Goal: Information Seeking & Learning: Check status

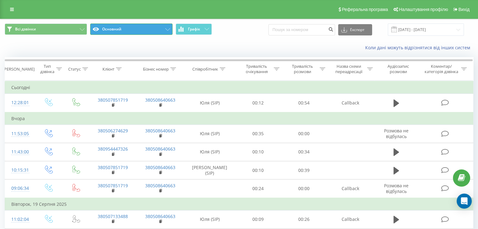
click at [149, 31] on button "Основний" at bounding box center [131, 29] width 82 height 11
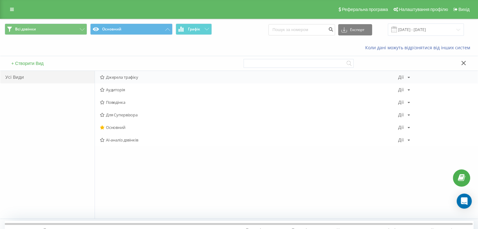
click at [132, 78] on span "Джерела трафіку" at bounding box center [249, 77] width 298 height 4
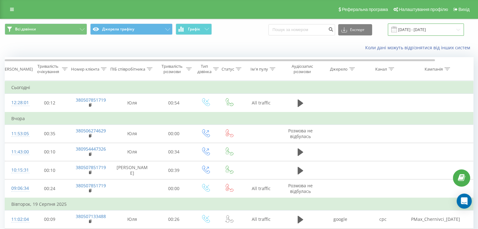
click at [431, 29] on input "[DATE] - [DATE]" at bounding box center [425, 30] width 76 height 12
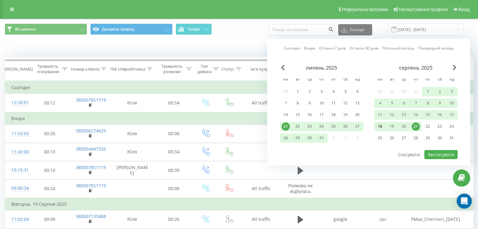
click at [374, 125] on div "18" at bounding box center [380, 126] width 12 height 9
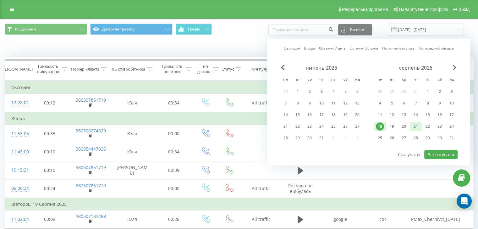
click at [409, 126] on div "21" at bounding box center [415, 126] width 12 height 9
click at [443, 154] on button "Застосувати" at bounding box center [440, 154] width 33 height 9
type input "[DATE] - [DATE]"
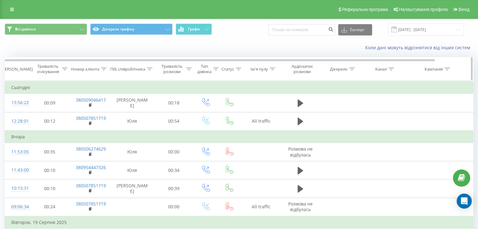
click at [446, 69] on icon at bounding box center [447, 69] width 6 height 3
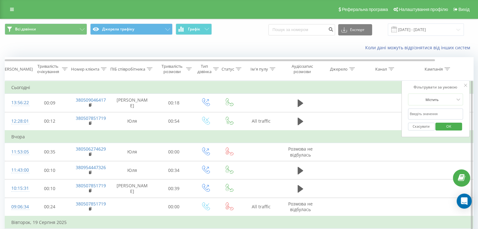
click at [432, 112] on input "text" at bounding box center [435, 114] width 55 height 11
type input "Chernivci"
click at [450, 130] on span "OK" at bounding box center [449, 127] width 18 height 10
